Goal: Task Accomplishment & Management: Complete application form

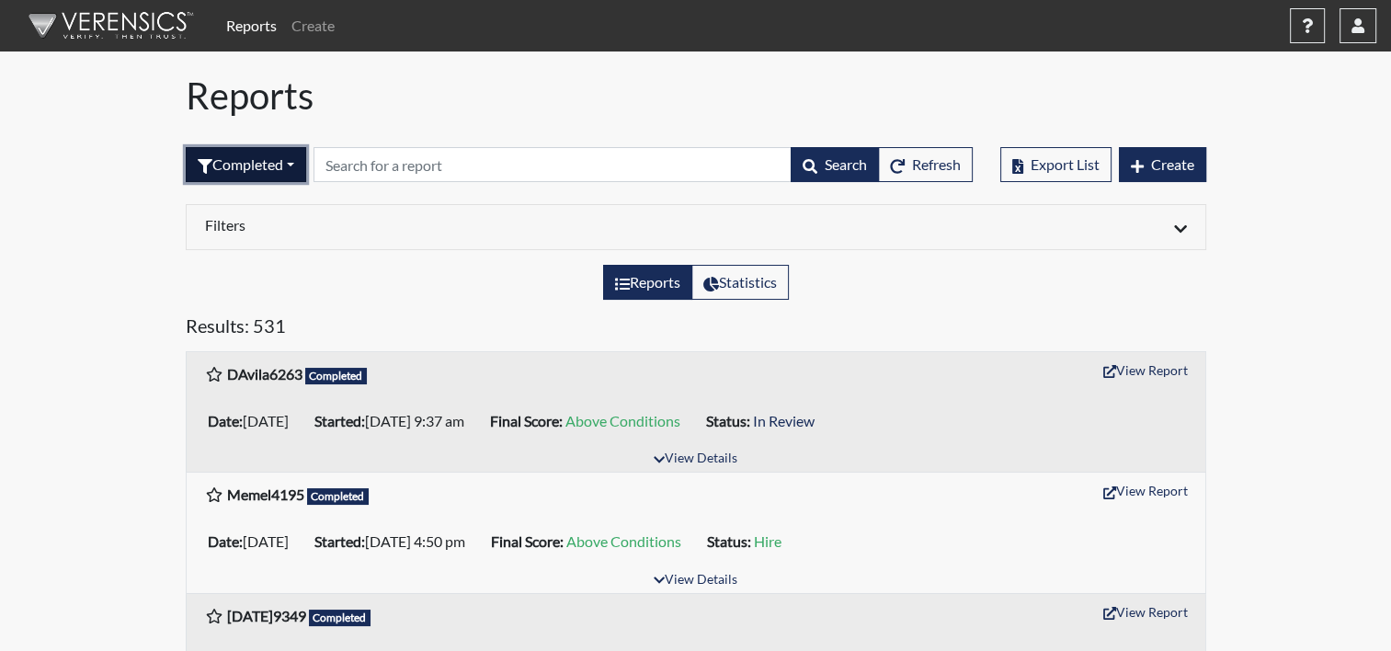
click at [256, 154] on button "Completed" at bounding box center [246, 164] width 120 height 35
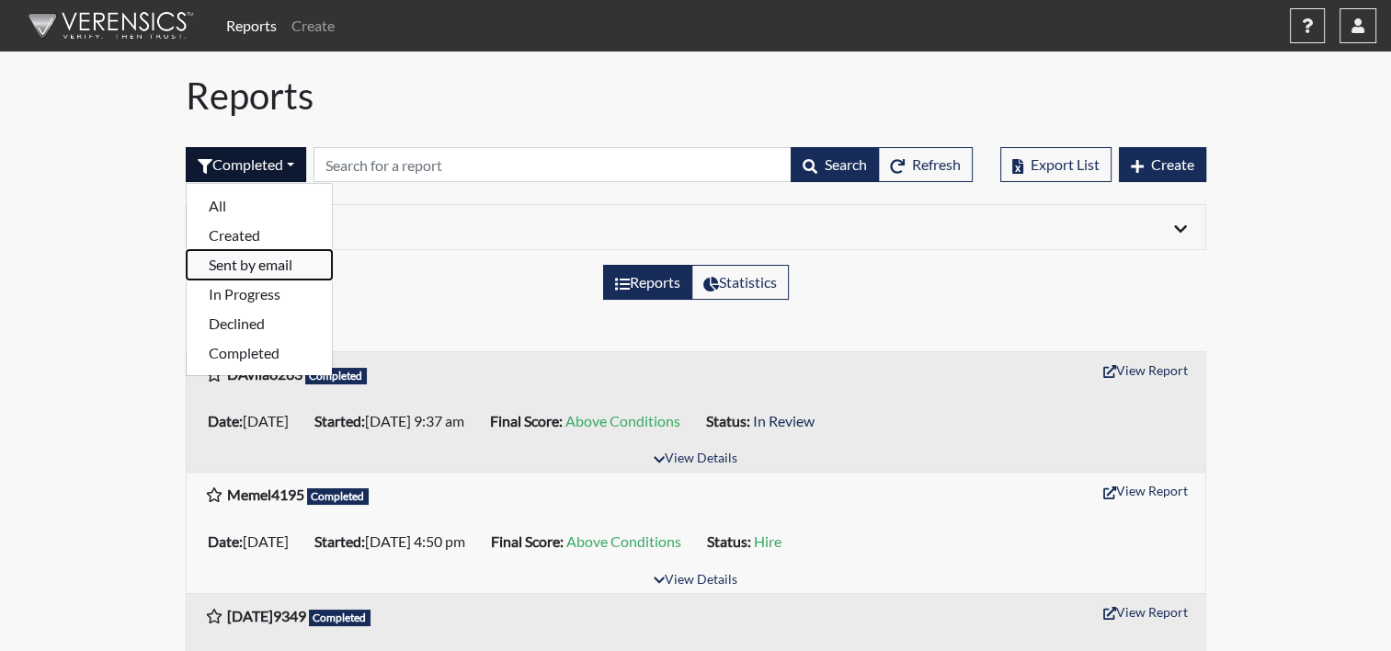
click at [248, 257] on button "Sent by email" at bounding box center [259, 264] width 145 height 29
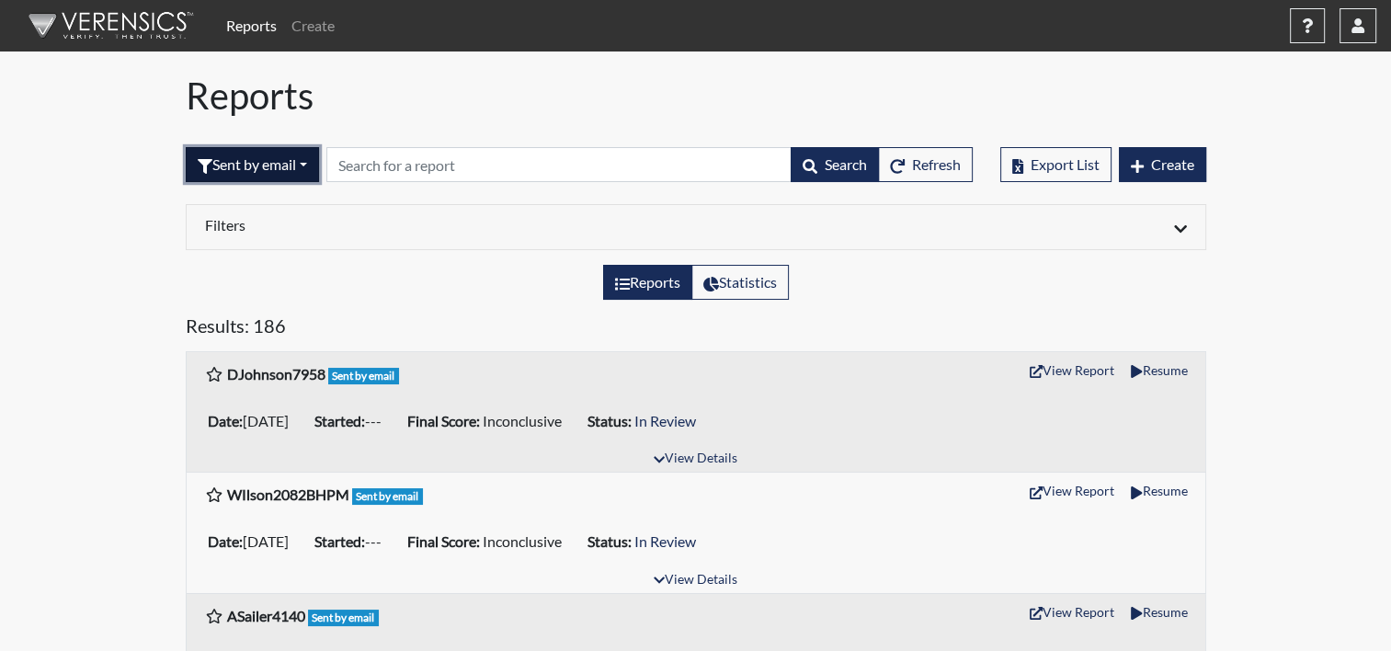
click at [267, 171] on button "Sent by email" at bounding box center [252, 164] width 133 height 35
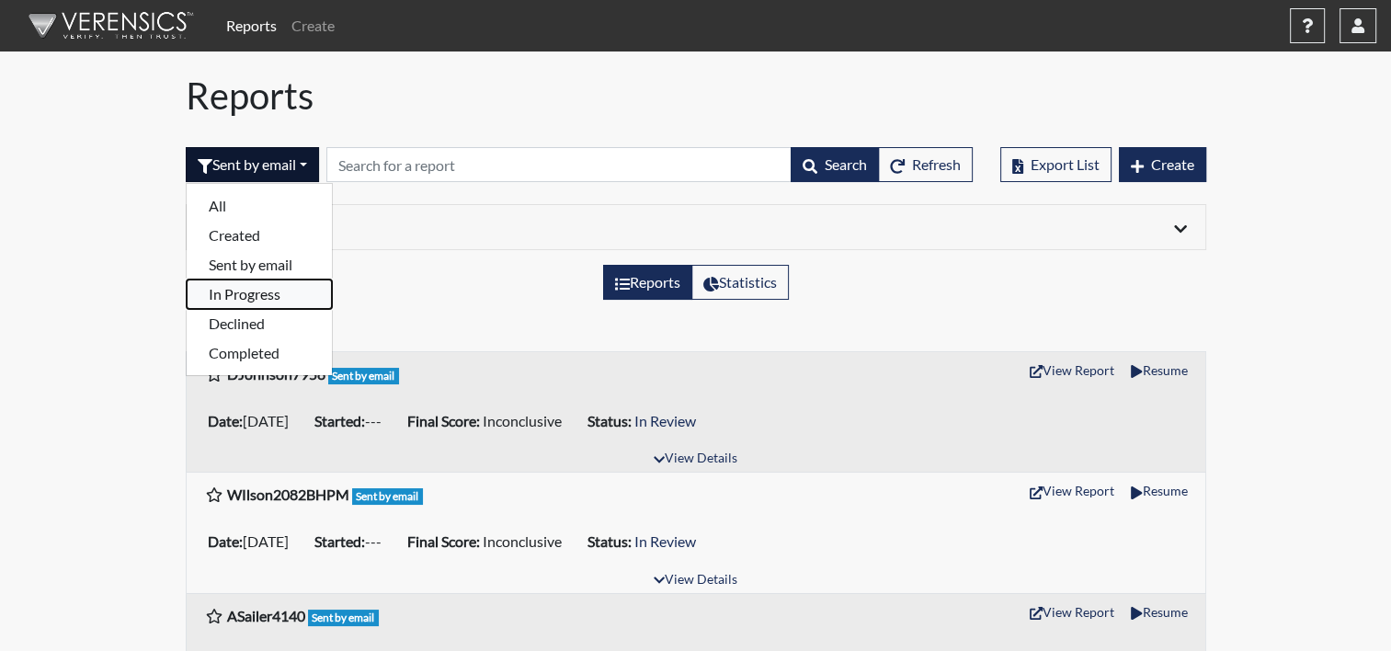
click at [239, 292] on button "In Progress" at bounding box center [259, 294] width 145 height 29
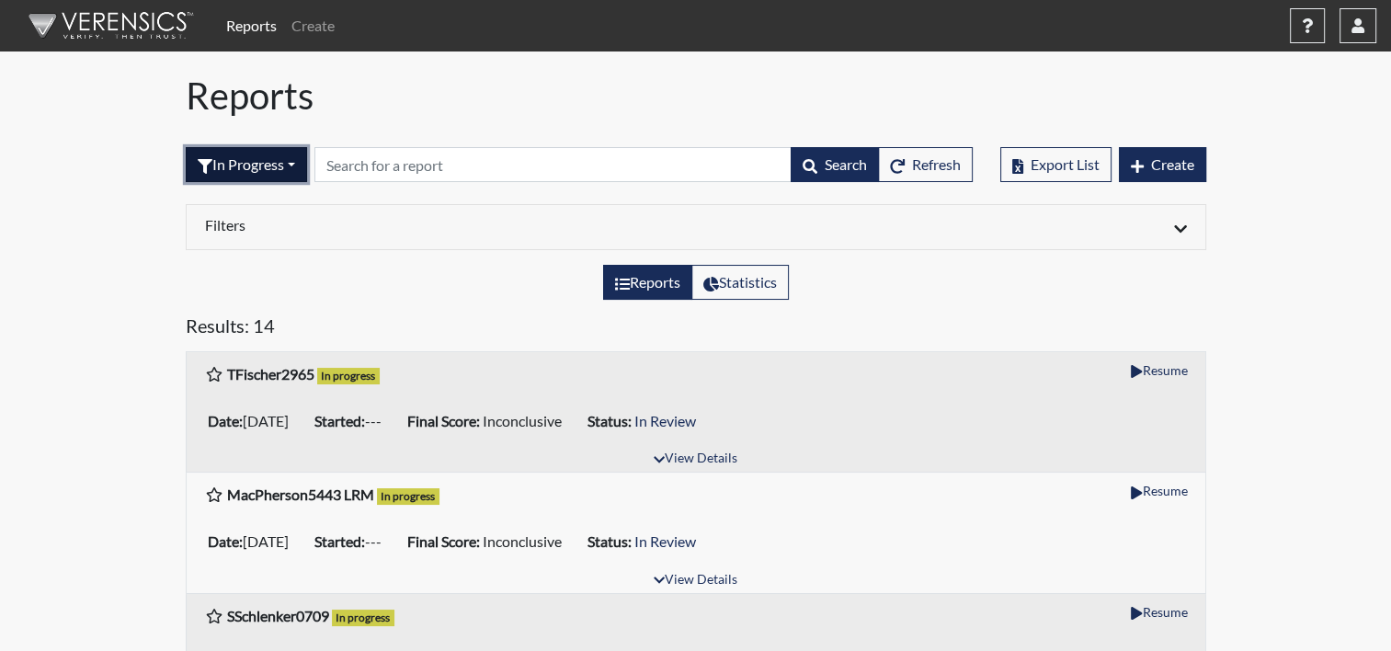
click at [243, 157] on button "In Progress" at bounding box center [246, 164] width 121 height 35
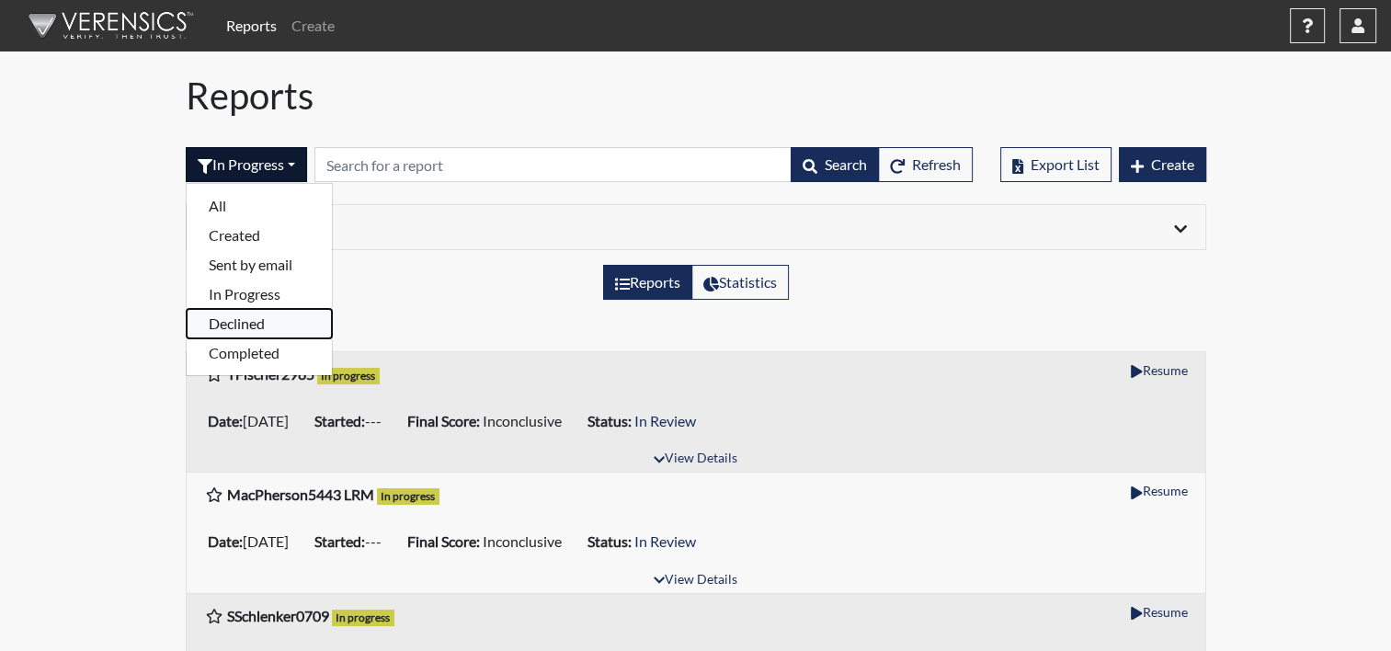
click at [250, 324] on button "Declined" at bounding box center [259, 323] width 145 height 29
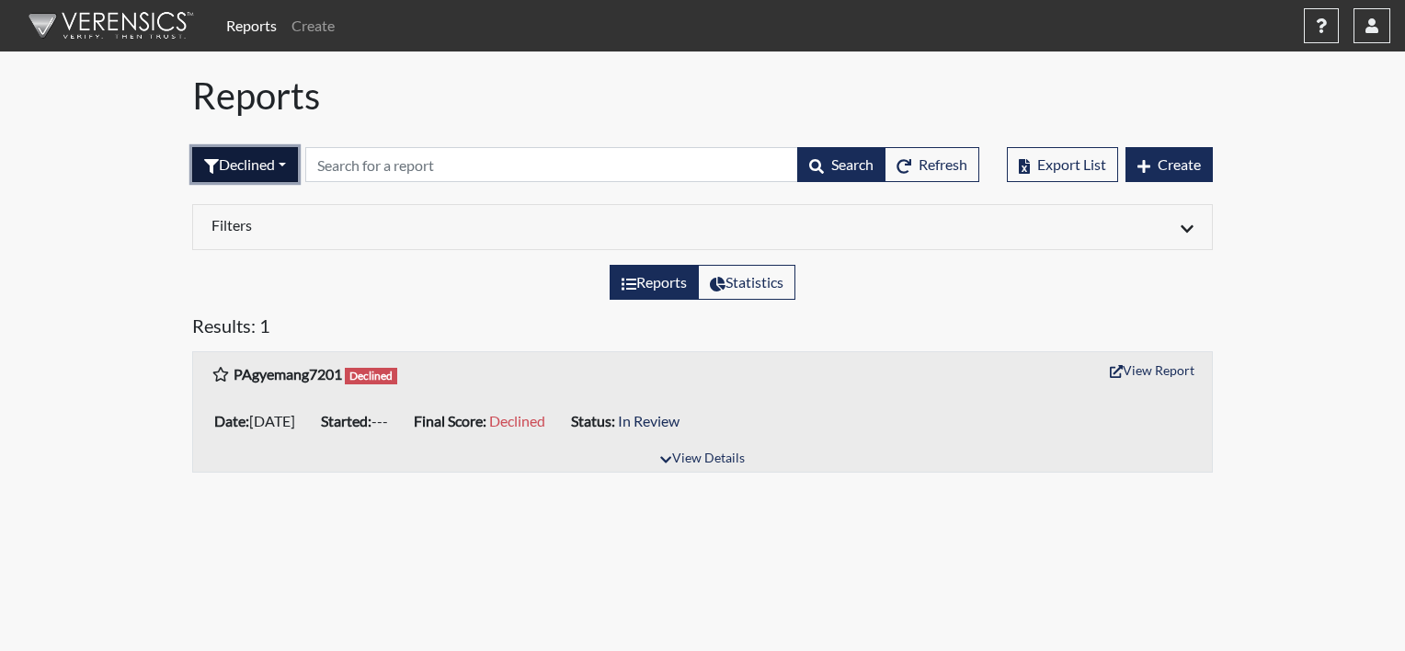
click at [252, 177] on button "Declined" at bounding box center [245, 164] width 106 height 35
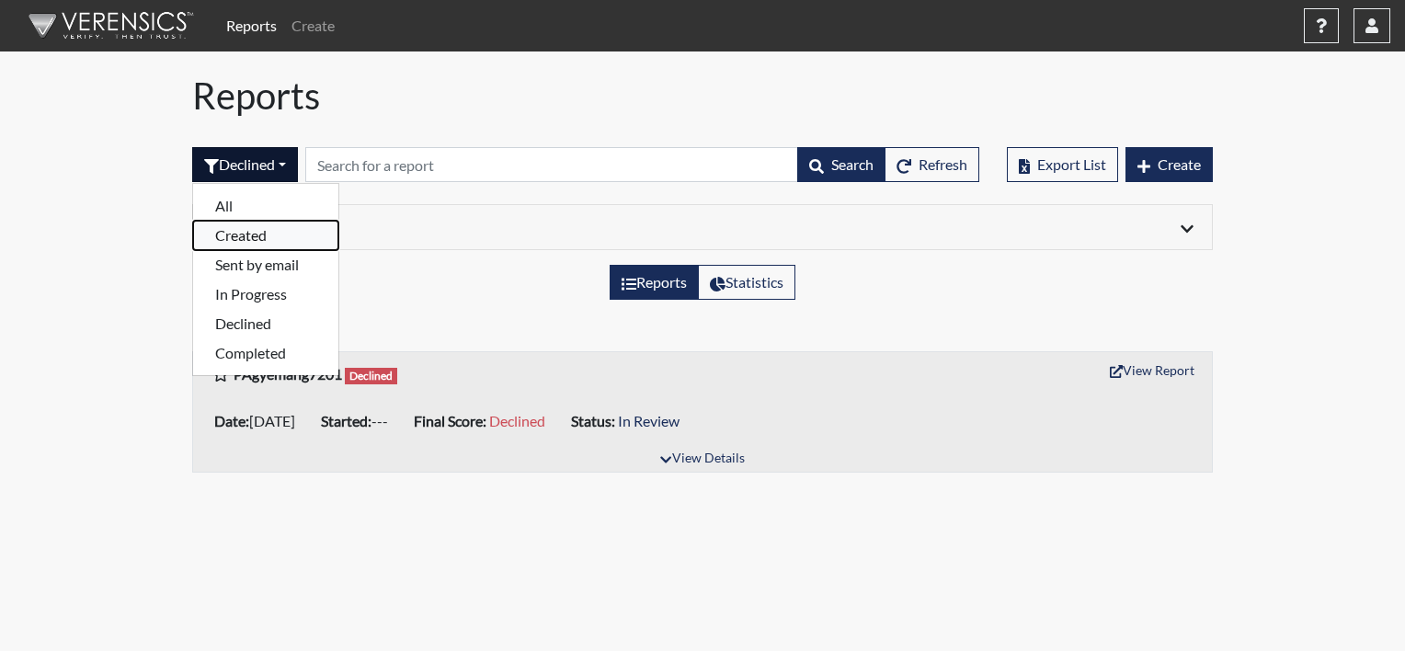
click at [255, 237] on button "Created" at bounding box center [265, 235] width 145 height 29
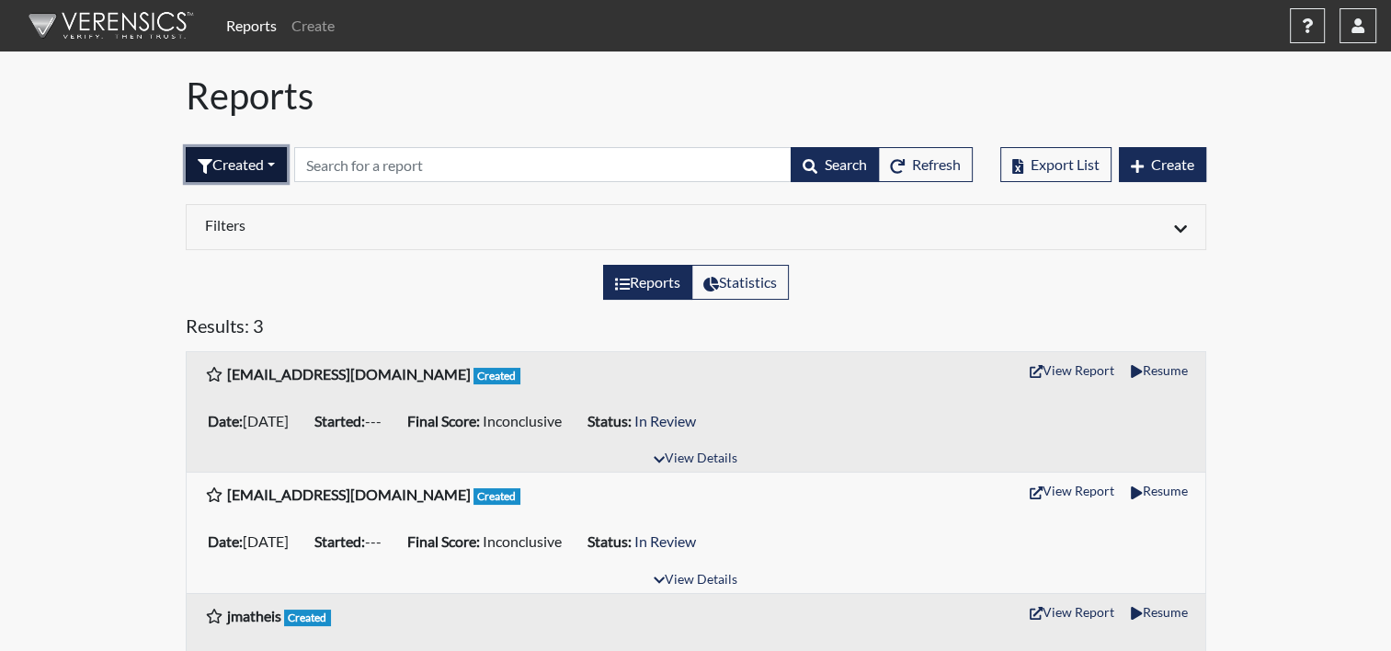
click at [265, 158] on button "Created" at bounding box center [236, 164] width 101 height 35
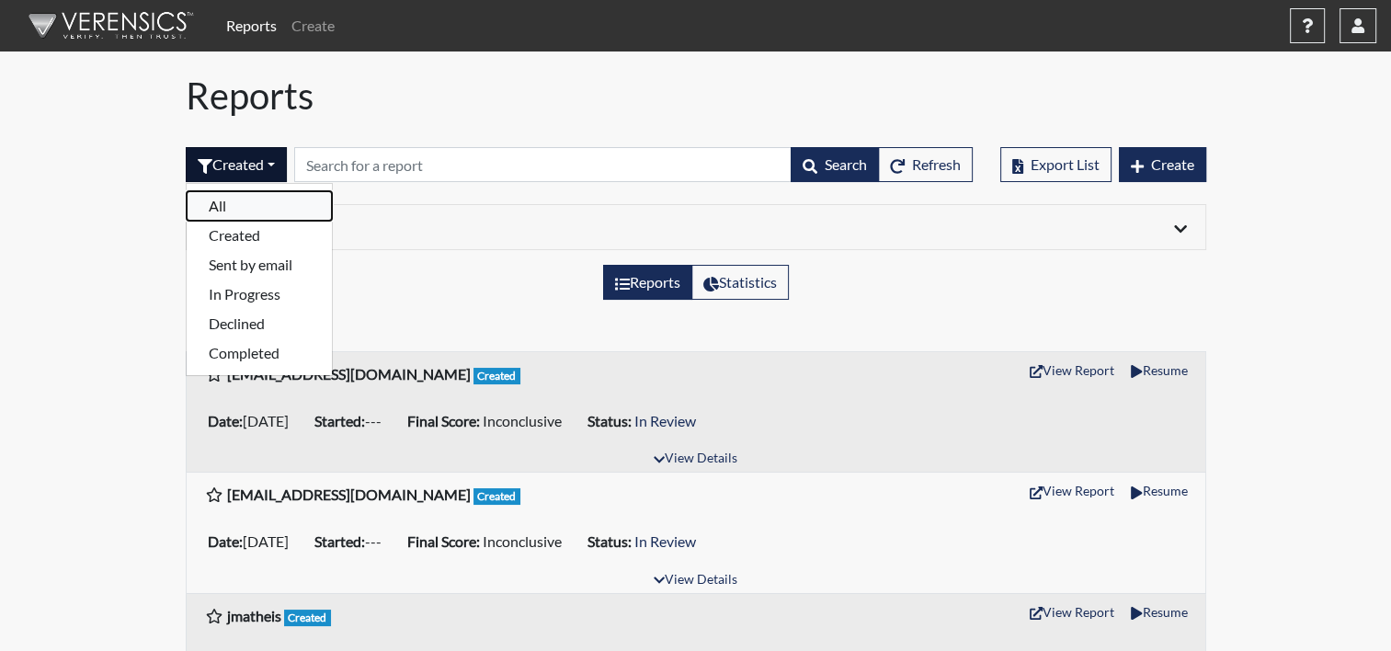
click at [219, 206] on button "All" at bounding box center [259, 205] width 145 height 29
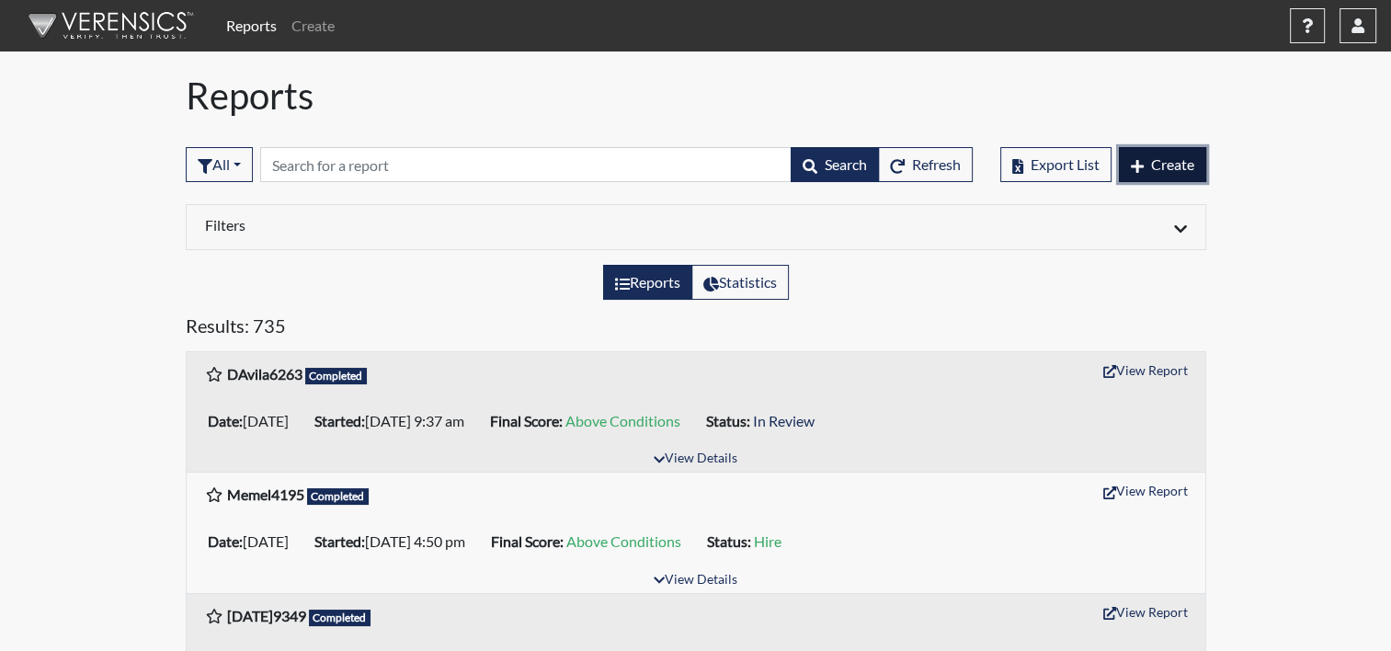
click at [1139, 164] on icon "button" at bounding box center [1137, 166] width 13 height 15
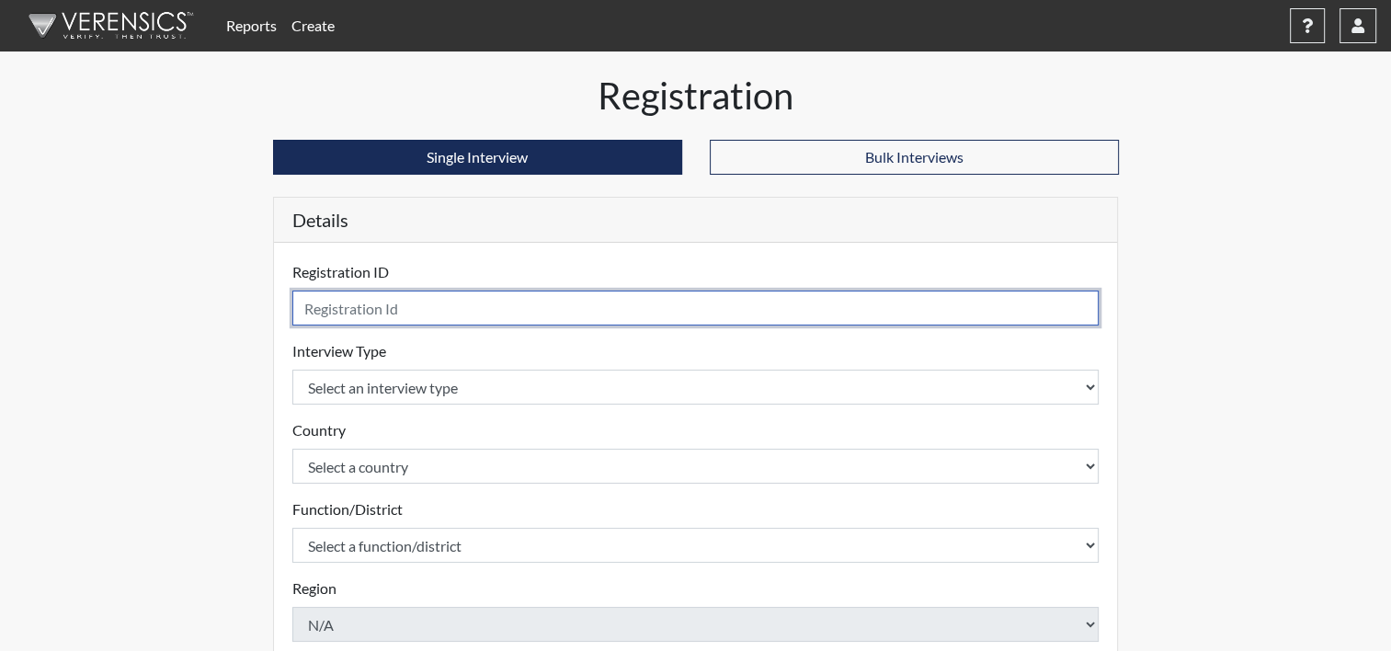
click at [501, 314] on input "text" at bounding box center [695, 308] width 807 height 35
type input "JLee9220"
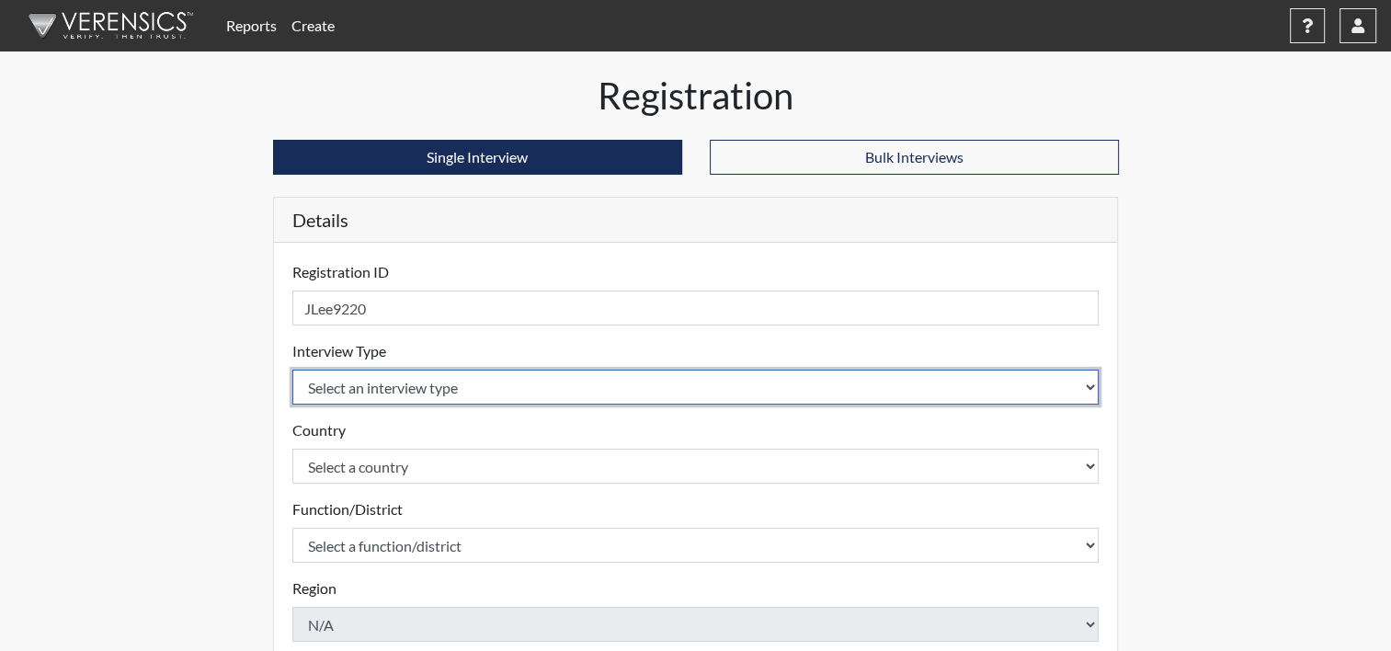
select select "ff757fb6-e1bf-11ea-9c9f-0eff0cf7eb8f"
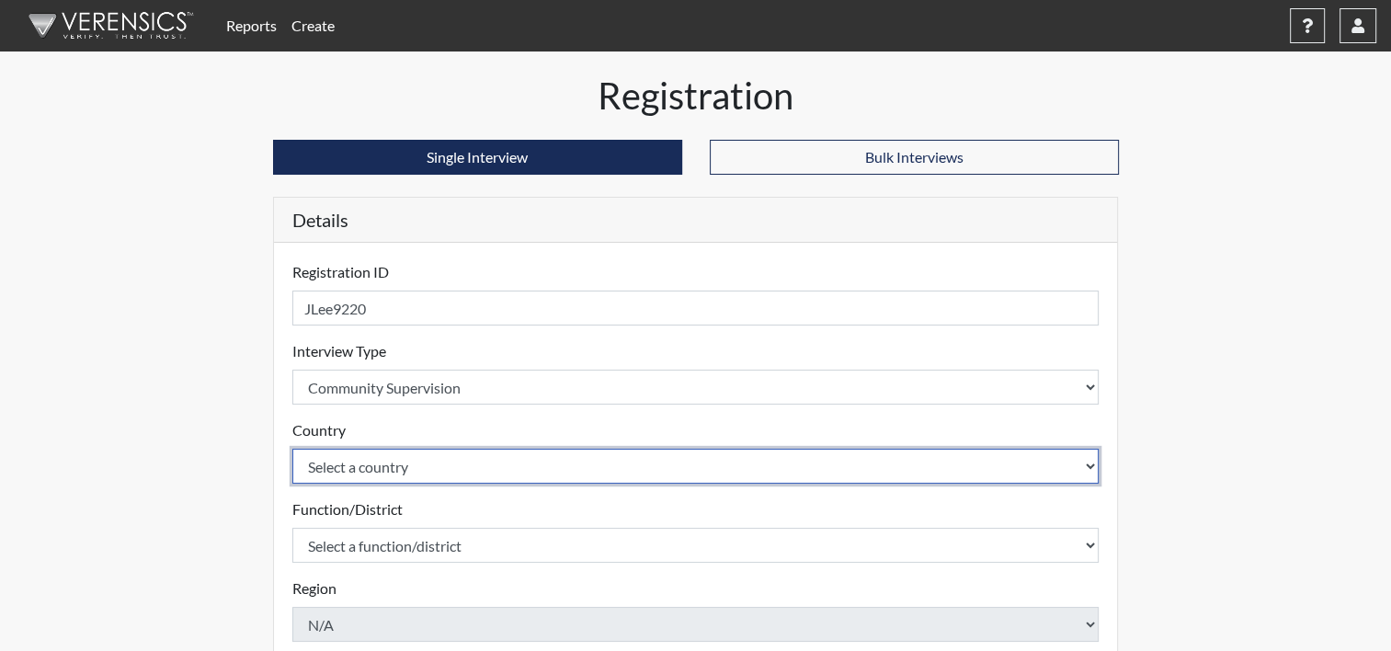
select select "united-states-of-[GEOGRAPHIC_DATA]"
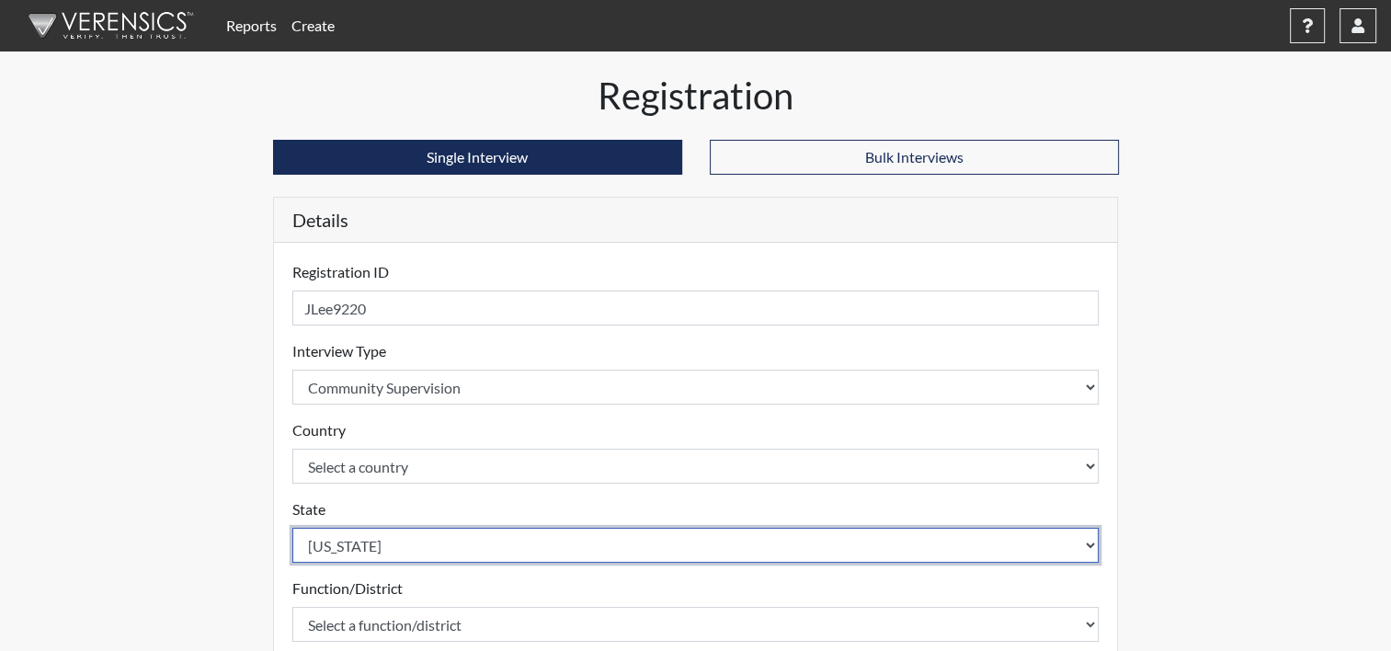
click at [483, 540] on select "Select a state [US_STATE] [US_STATE] [US_STATE] [US_STATE] [US_STATE] [US_STATE…" at bounding box center [695, 545] width 807 height 35
click at [486, 543] on select "Select a state [US_STATE] [US_STATE] [US_STATE] [US_STATE] [US_STATE] [US_STATE…" at bounding box center [695, 545] width 807 height 35
select select "ND"
click at [292, 528] on select "Select a state [US_STATE] [US_STATE] [US_STATE] [US_STATE] [US_STATE] [US_STATE…" at bounding box center [695, 545] width 807 height 35
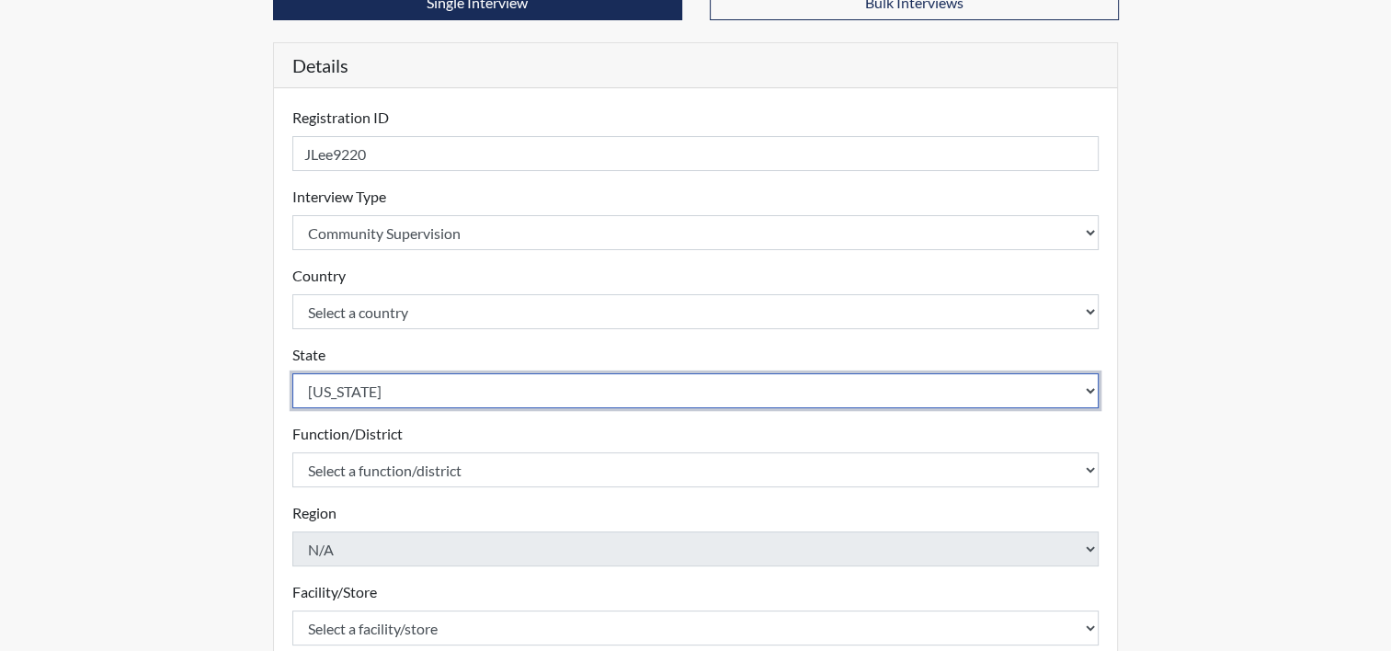
scroll to position [184, 0]
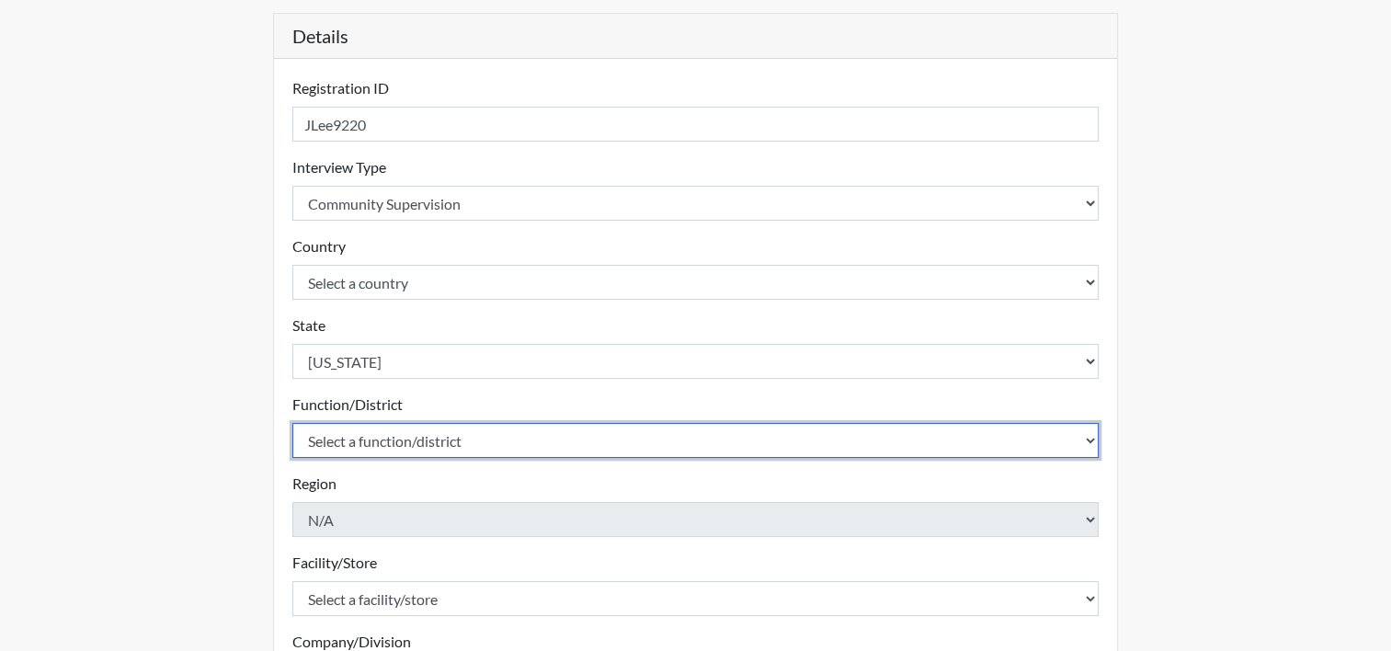
click at [496, 439] on select "Select a function/district Central Office/530 DJS Community/224 HRCC/516 YCC/223" at bounding box center [695, 440] width 807 height 35
select select "c8ebf4ae-31e8-44fb-97f9-da7f146d720d"
click at [292, 423] on select "Select a function/district Central Office/530 DJS Community/224 HRCC/516 YCC/223" at bounding box center [695, 440] width 807 height 35
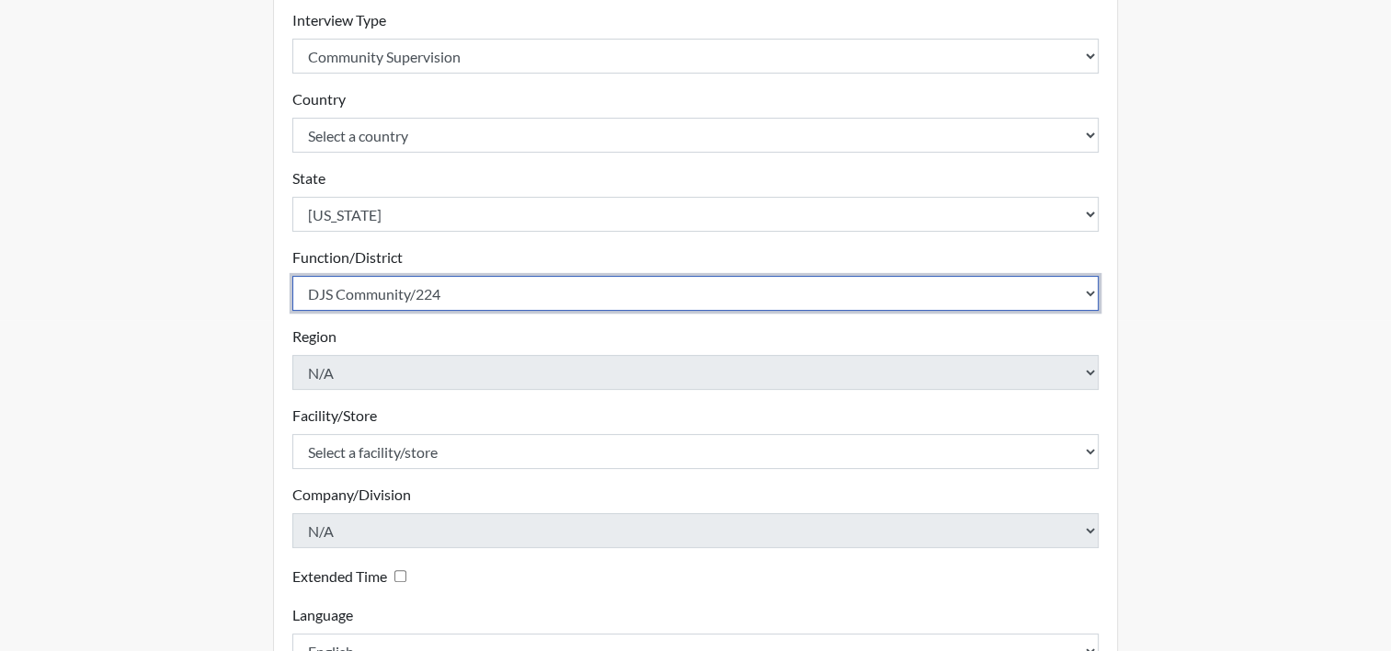
scroll to position [461, 0]
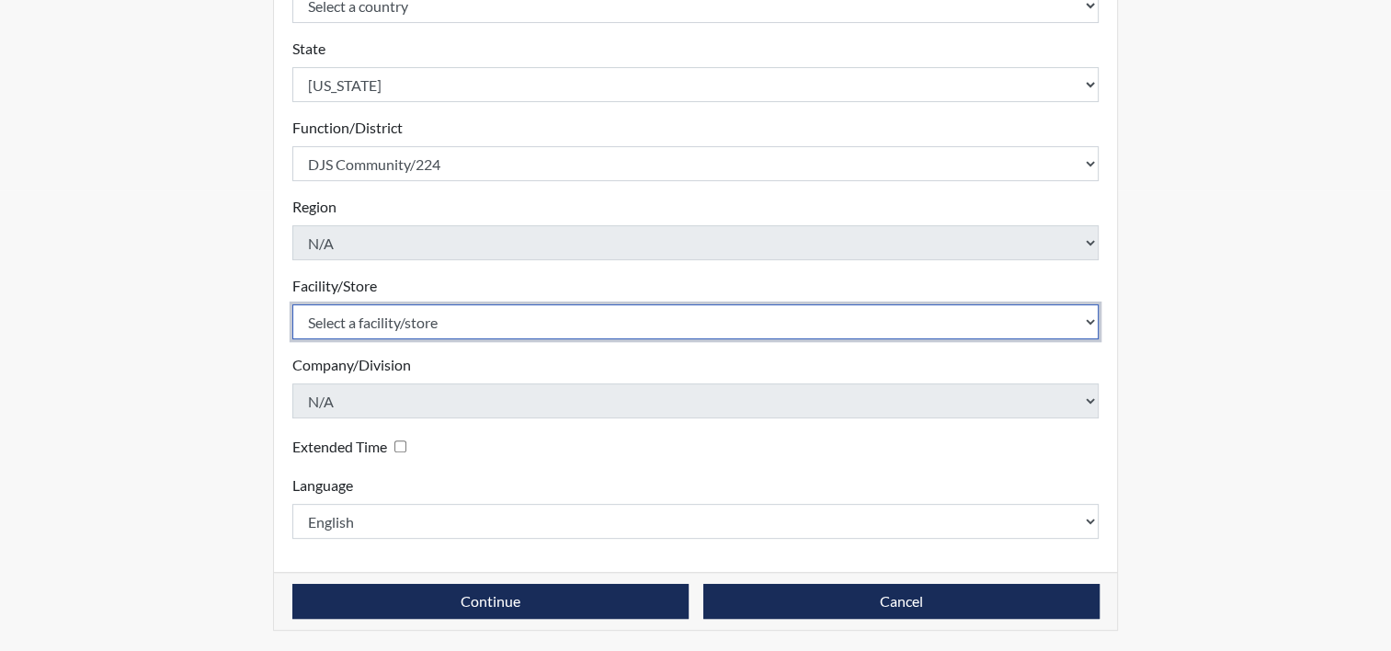
click at [491, 330] on select "Select a facility/store [GEOGRAPHIC_DATA]" at bounding box center [695, 321] width 807 height 35
select select "b5d71108-2398-4d3d-9aa2-ff85b6e68adc"
click at [292, 304] on select "Select a facility/store [GEOGRAPHIC_DATA]" at bounding box center [695, 321] width 807 height 35
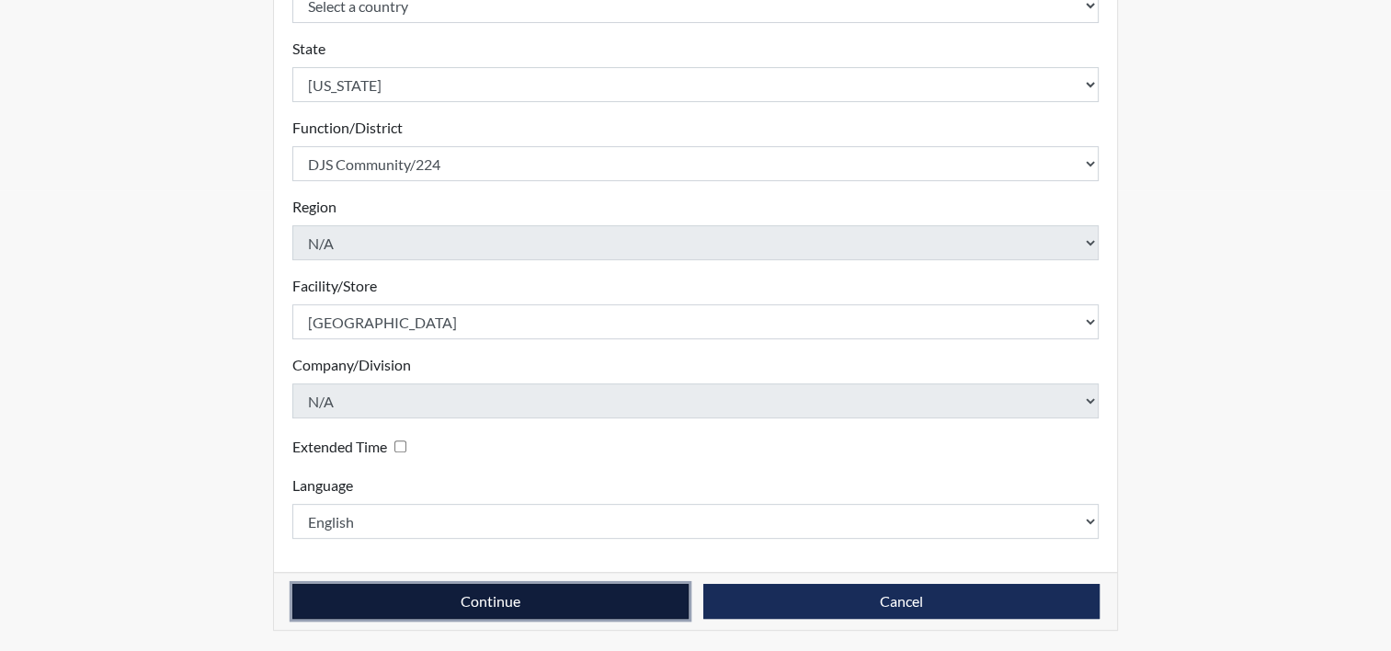
click at [638, 590] on button "Continue" at bounding box center [490, 601] width 396 height 35
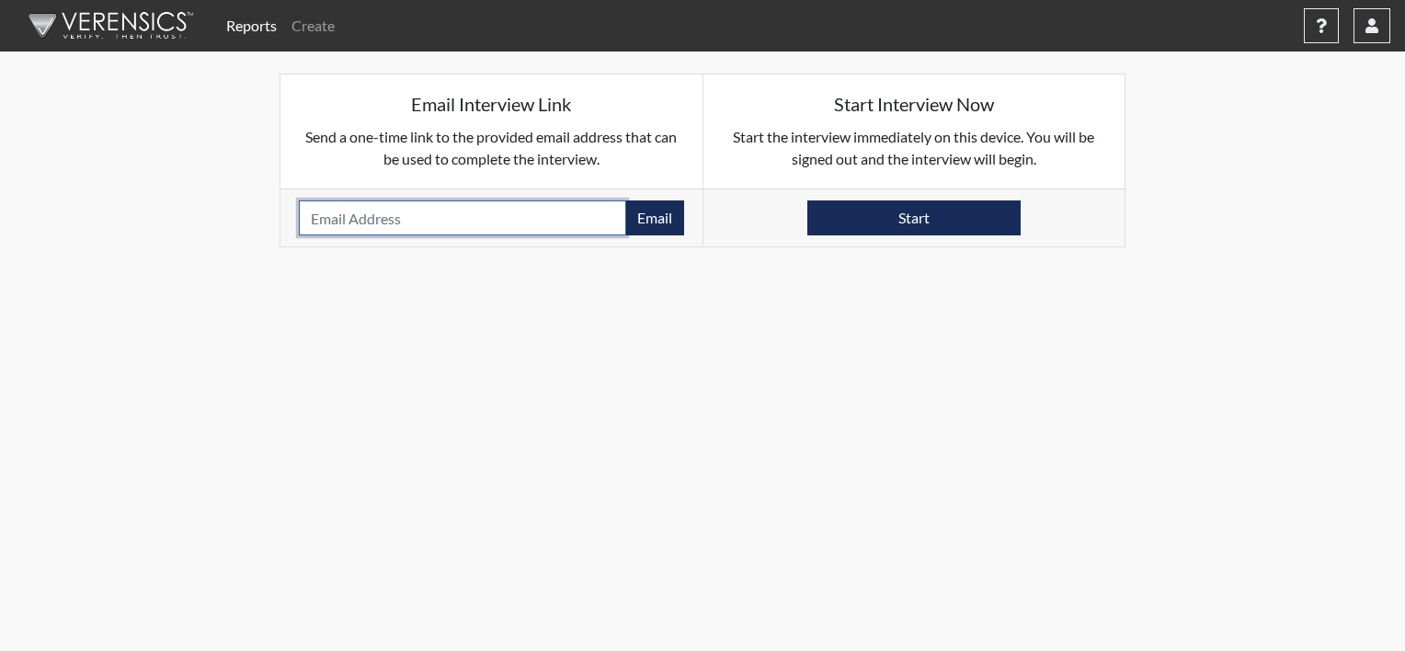
click at [438, 213] on input "email" at bounding box center [462, 217] width 327 height 35
type input "[EMAIL_ADDRESS][DOMAIN_NAME]"
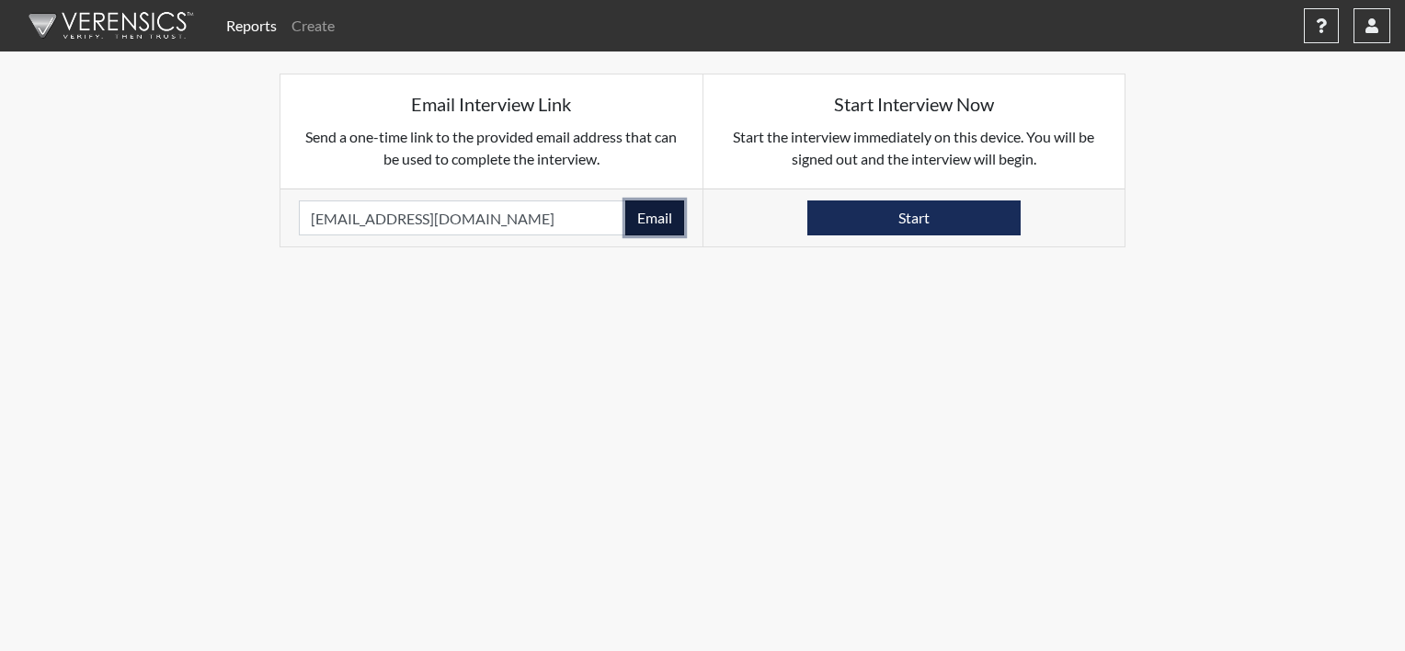
click at [647, 212] on button "Email" at bounding box center [654, 217] width 59 height 35
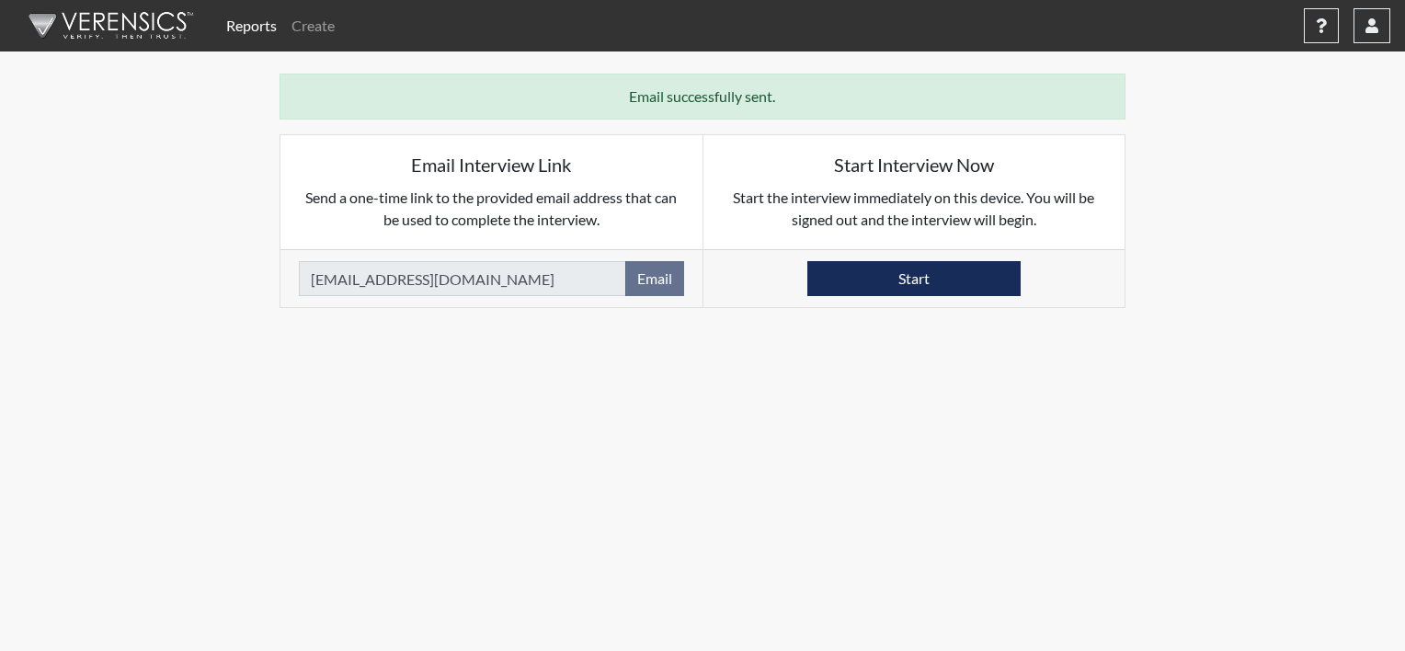
click at [129, 22] on img at bounding box center [108, 25] width 212 height 55
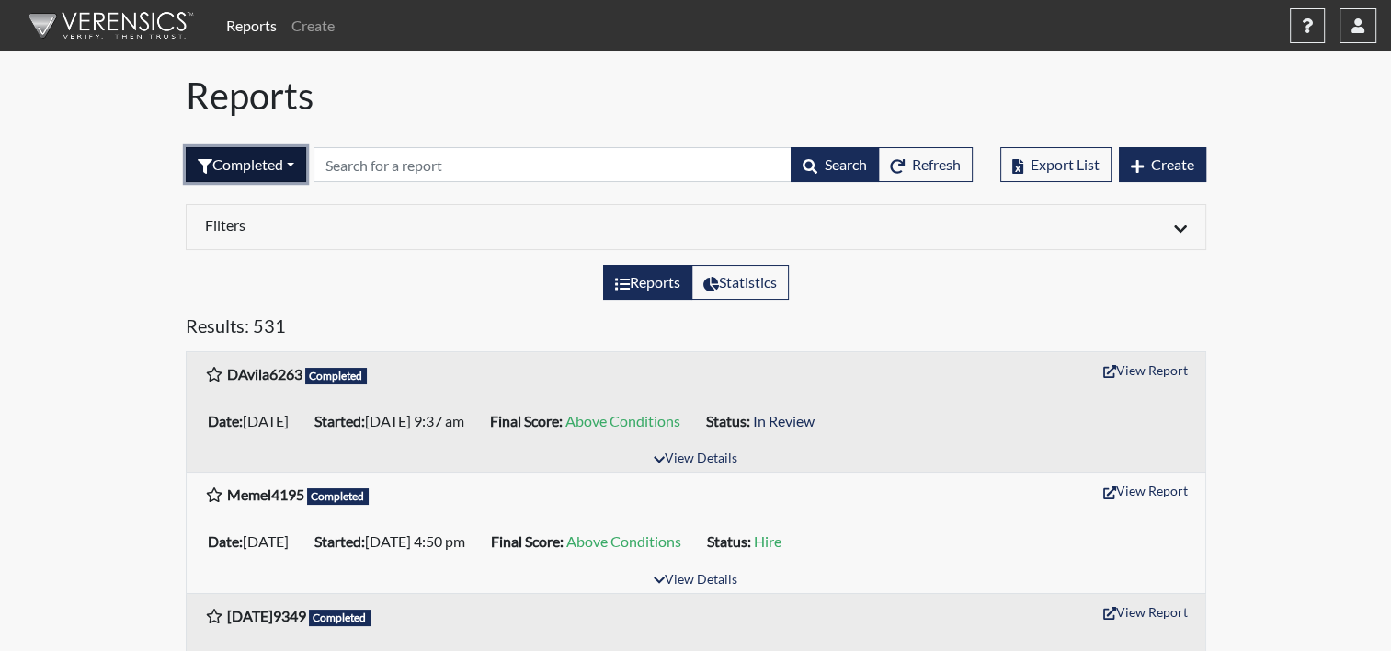
click at [268, 155] on button "Completed" at bounding box center [246, 164] width 120 height 35
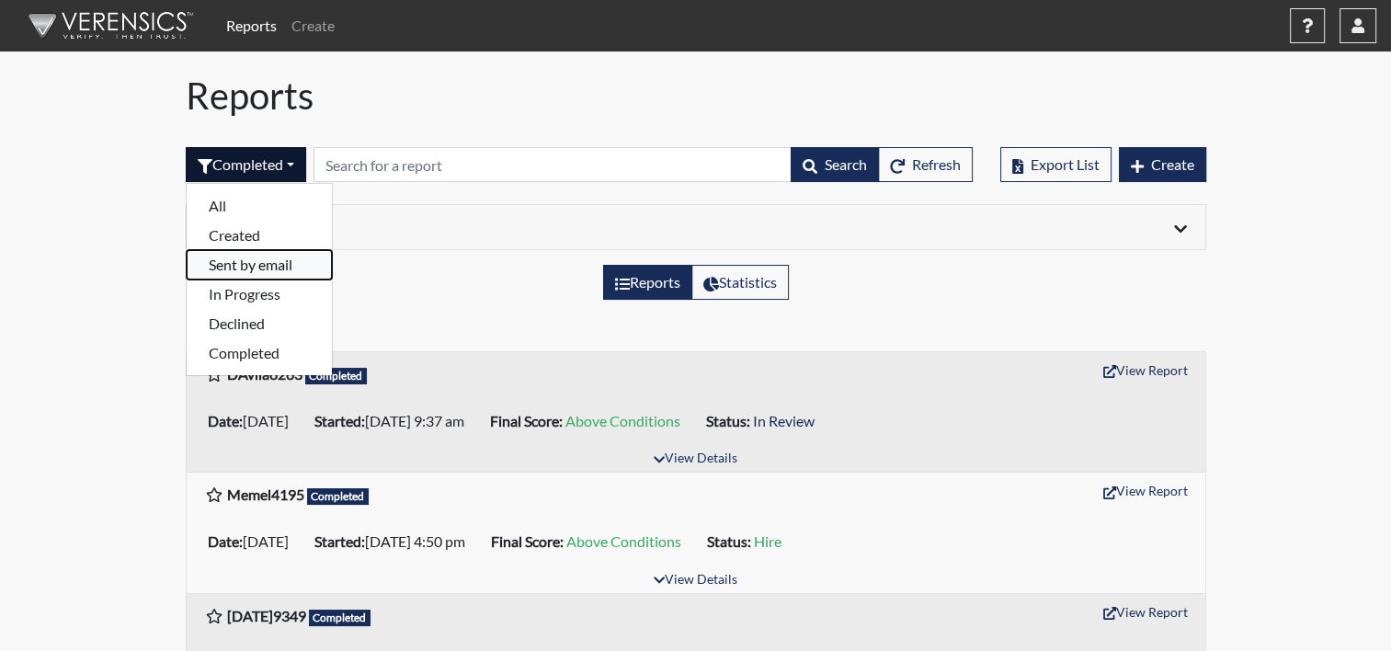
click at [245, 265] on button "Sent by email" at bounding box center [259, 264] width 145 height 29
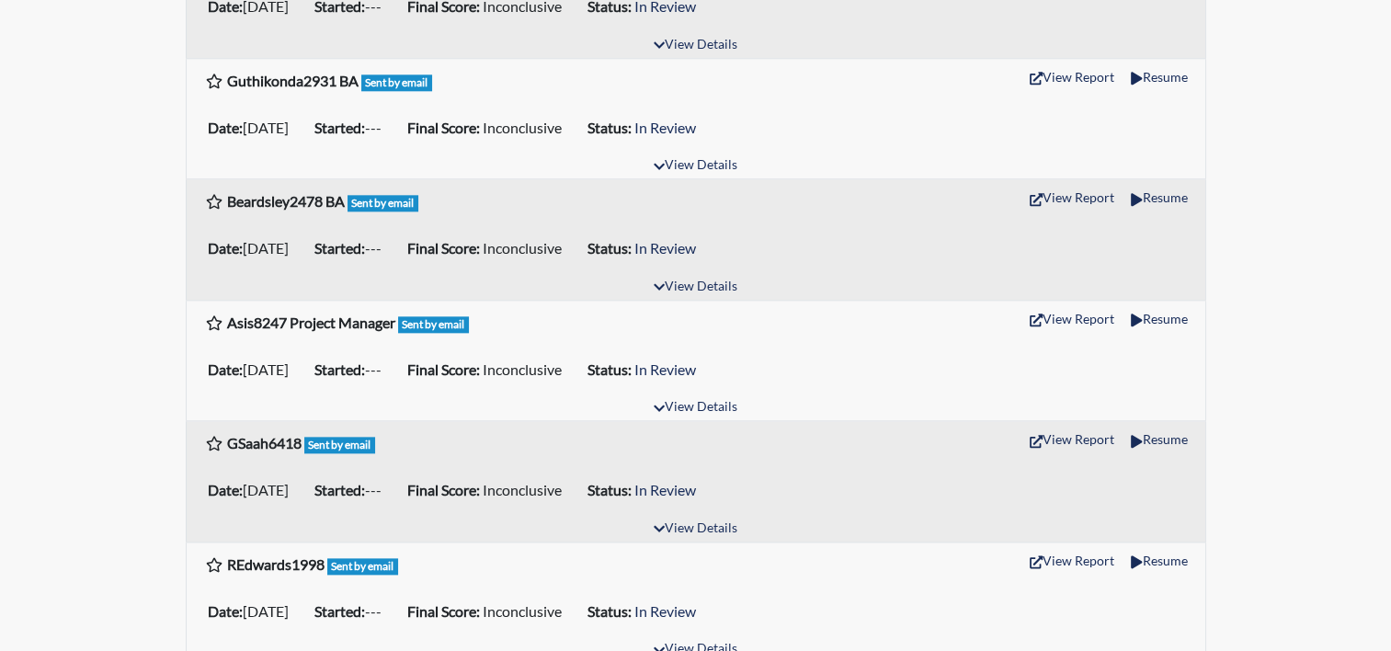
scroll to position [2115, 0]
